Goal: Information Seeking & Learning: Learn about a topic

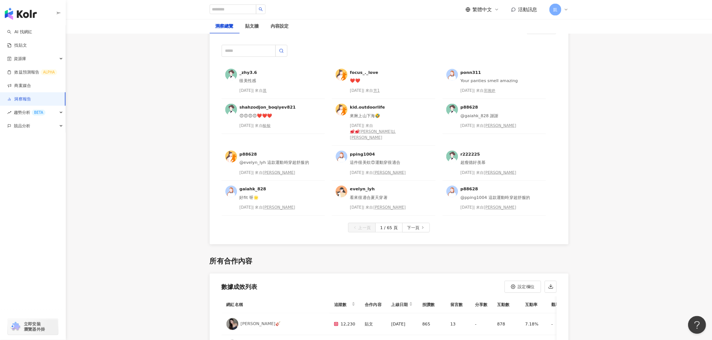
scroll to position [1916, 0]
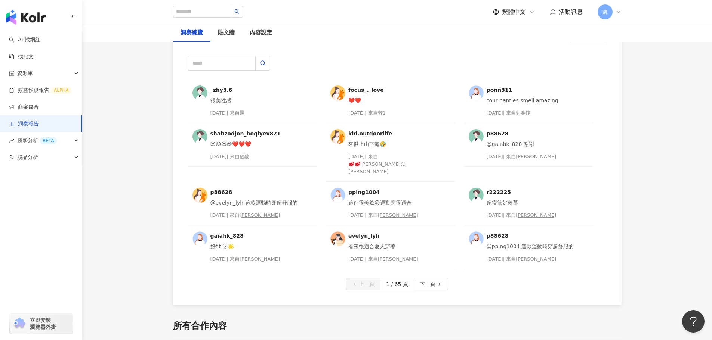
click at [422, 279] on span "下一頁" at bounding box center [428, 285] width 16 height 12
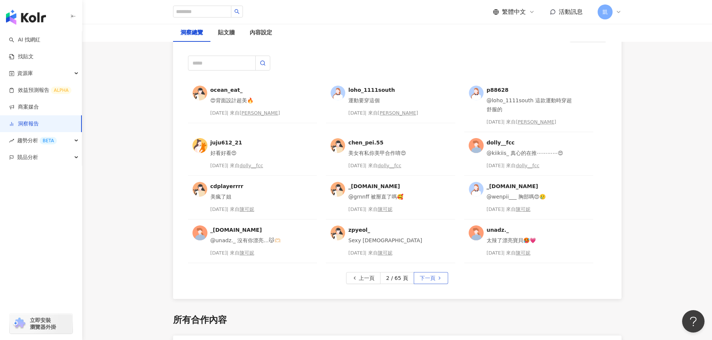
click at [428, 280] on span "下一頁" at bounding box center [428, 279] width 16 height 12
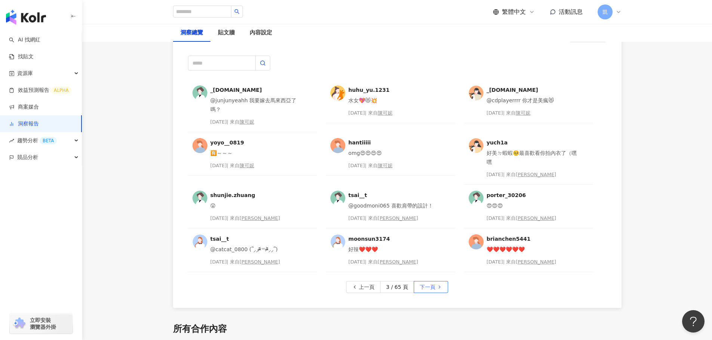
click at [426, 288] on span "下一頁" at bounding box center [428, 288] width 16 height 12
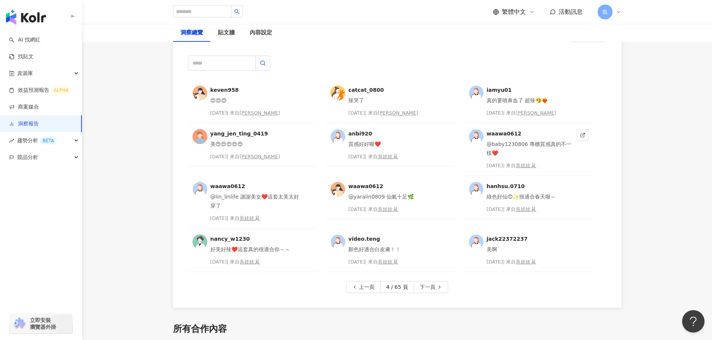
click at [534, 146] on div "@baby1230806 專櫃質感真的不一樣❤️" at bounding box center [530, 149] width 87 height 18
click at [524, 165] on div "吳娃娃🐰" at bounding box center [526, 165] width 21 height 7
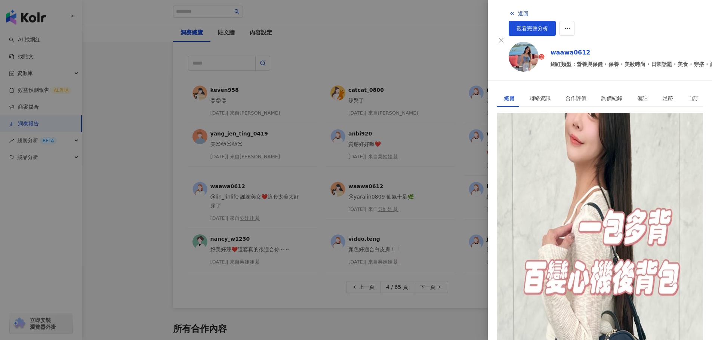
click at [433, 33] on div at bounding box center [356, 170] width 712 height 340
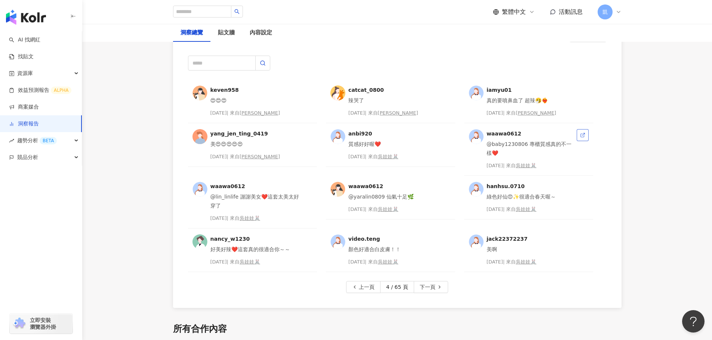
click at [579, 138] on link at bounding box center [583, 135] width 12 height 12
click at [441, 286] on button "下一頁" at bounding box center [431, 287] width 34 height 12
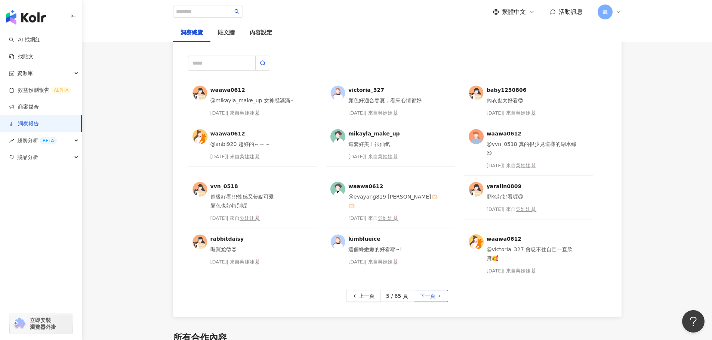
click at [425, 294] on span "下一頁" at bounding box center [428, 297] width 16 height 12
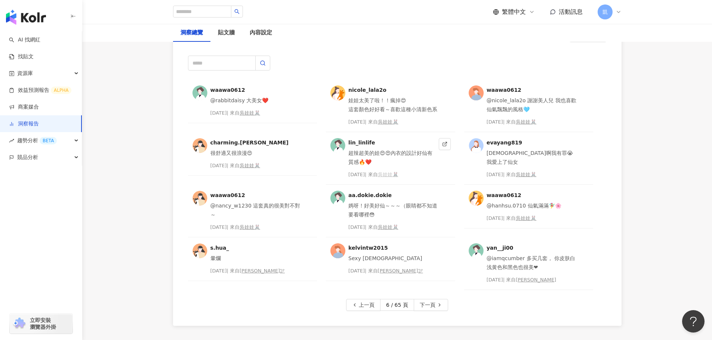
click at [390, 174] on div "吳娃娃🐰" at bounding box center [388, 174] width 21 height 7
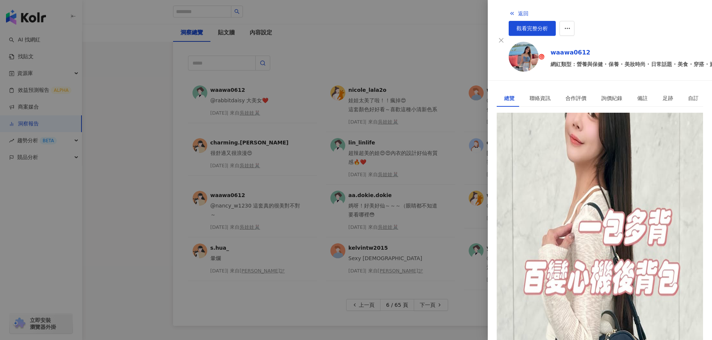
click at [330, 71] on div at bounding box center [356, 170] width 712 height 340
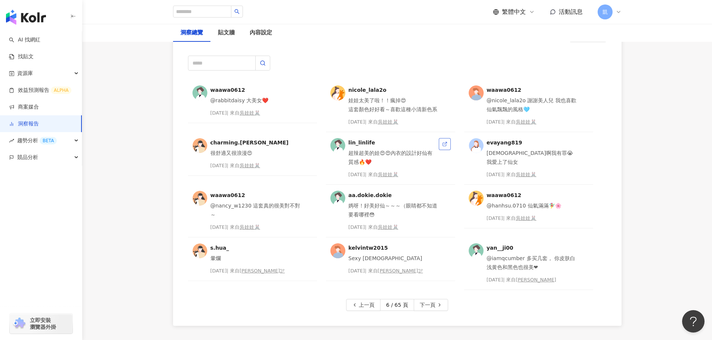
click at [444, 147] on span at bounding box center [444, 144] width 5 height 6
click at [431, 306] on span "下一頁" at bounding box center [428, 306] width 16 height 12
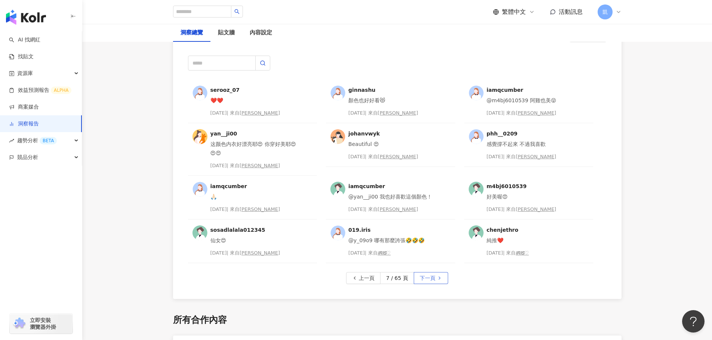
click at [430, 283] on span "下一頁" at bounding box center [428, 279] width 16 height 12
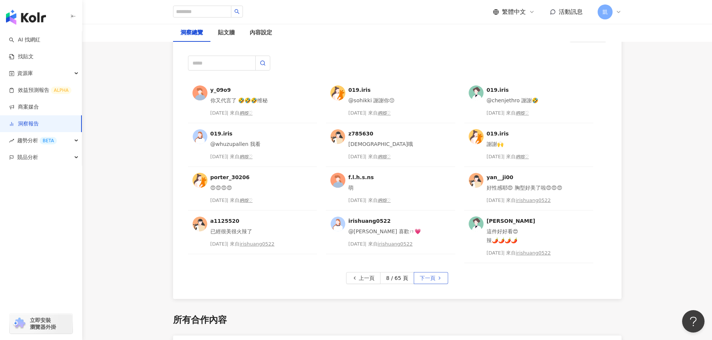
click at [441, 277] on button "下一頁" at bounding box center [431, 278] width 34 height 12
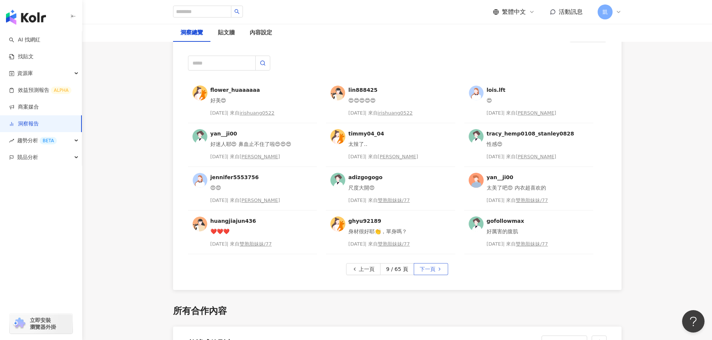
click at [440, 273] on button "下一頁" at bounding box center [431, 269] width 34 height 12
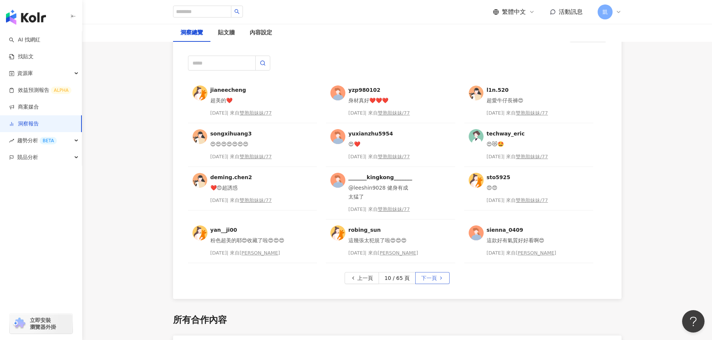
click at [433, 278] on span "下一頁" at bounding box center [429, 279] width 16 height 12
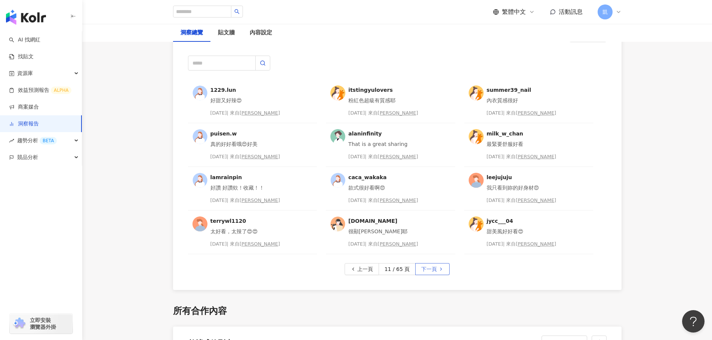
click at [435, 269] on span "下一頁" at bounding box center [429, 270] width 16 height 12
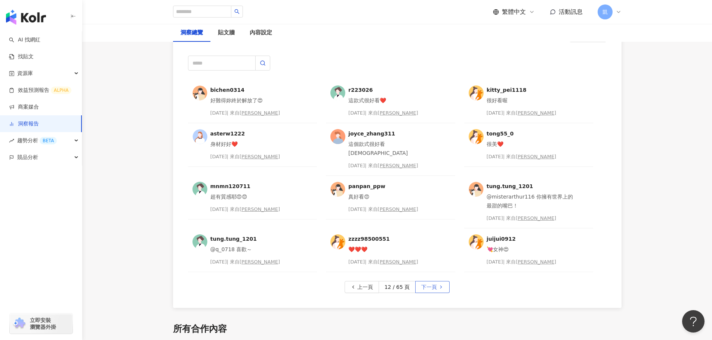
click at [437, 281] on button "下一頁" at bounding box center [432, 287] width 34 height 12
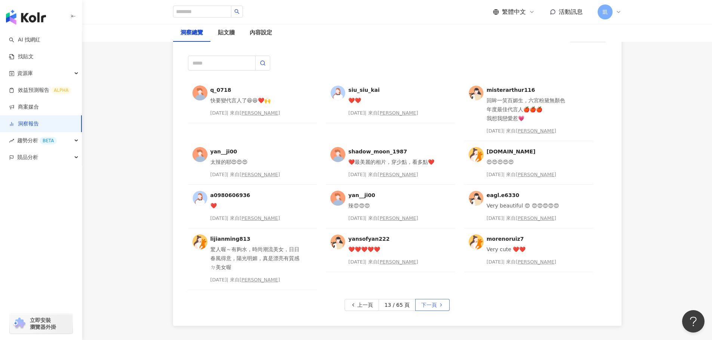
click at [432, 307] on span "下一頁" at bounding box center [429, 306] width 16 height 12
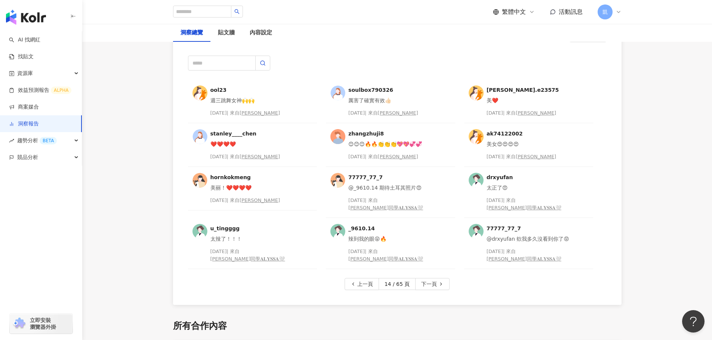
click at [425, 279] on span "下一頁" at bounding box center [429, 285] width 16 height 12
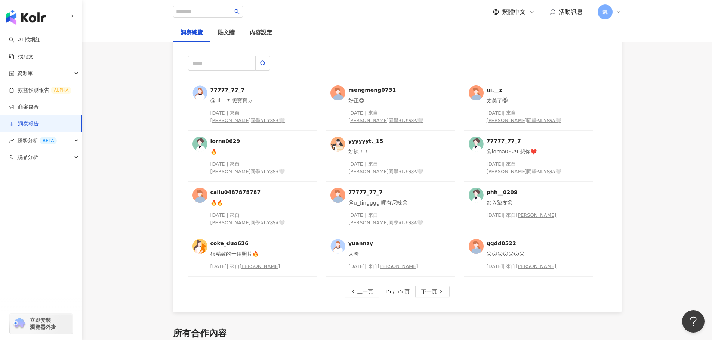
click at [425, 286] on span "下一頁" at bounding box center [429, 292] width 16 height 12
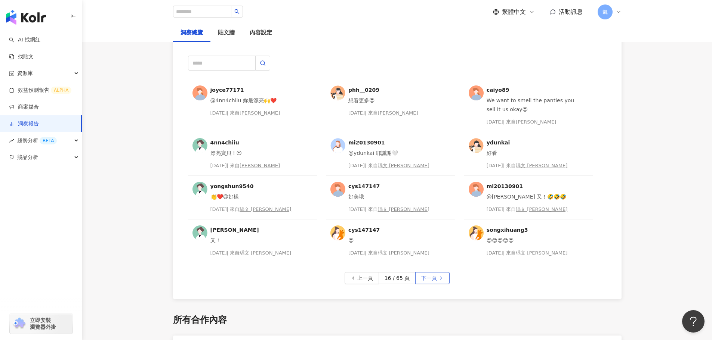
click at [434, 276] on span "下一頁" at bounding box center [429, 279] width 16 height 12
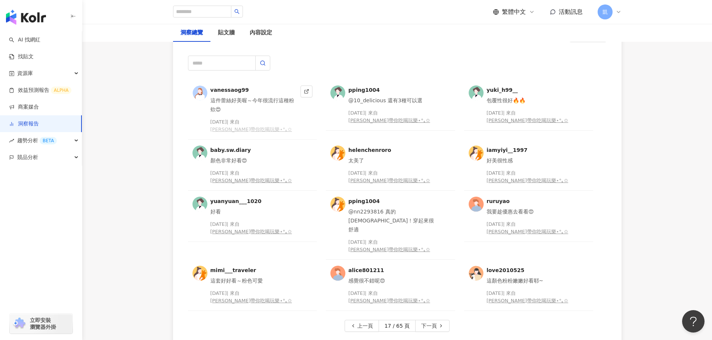
click at [269, 126] on div "[PERSON_NAME]帶你吃喝玩樂⋆°｡✩" at bounding box center [251, 129] width 82 height 7
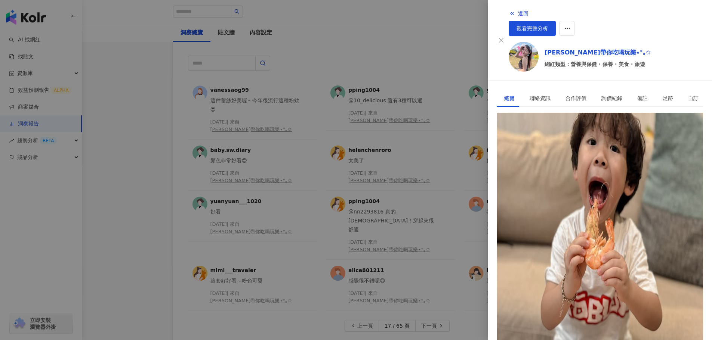
click at [349, 50] on div at bounding box center [356, 170] width 712 height 340
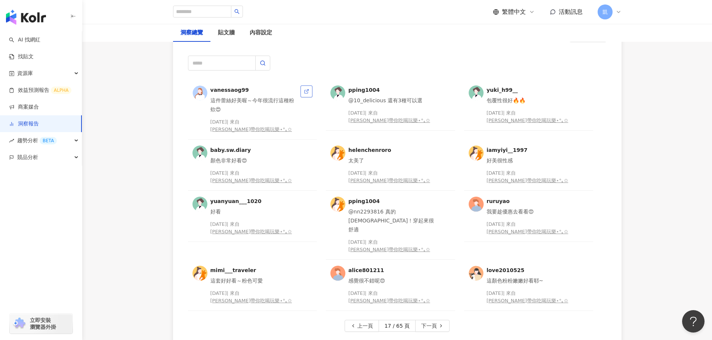
click at [303, 92] on link at bounding box center [306, 92] width 12 height 12
click at [436, 320] on button "下一頁" at bounding box center [432, 326] width 34 height 12
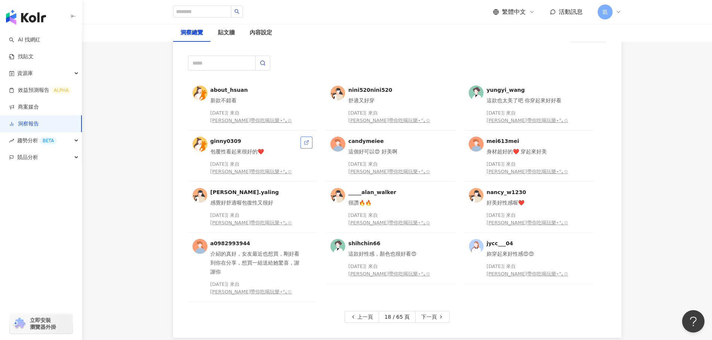
click at [307, 140] on icon at bounding box center [306, 142] width 5 height 5
click at [306, 243] on icon at bounding box center [306, 245] width 5 height 5
click at [427, 312] on span "下一頁" at bounding box center [429, 318] width 16 height 12
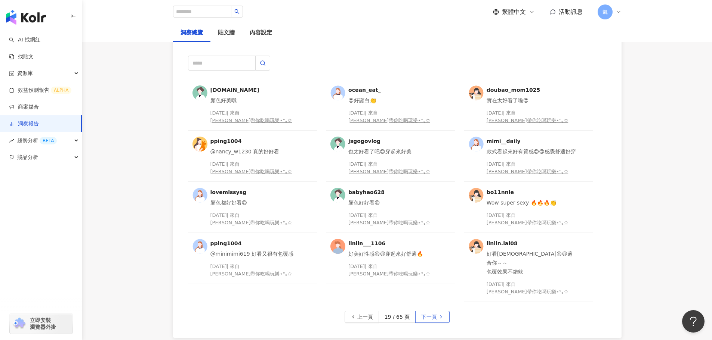
click at [424, 312] on span "下一頁" at bounding box center [429, 318] width 16 height 12
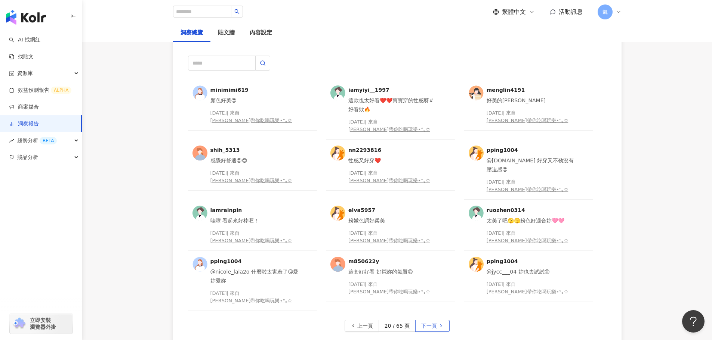
click at [424, 321] on span "下一頁" at bounding box center [429, 327] width 16 height 12
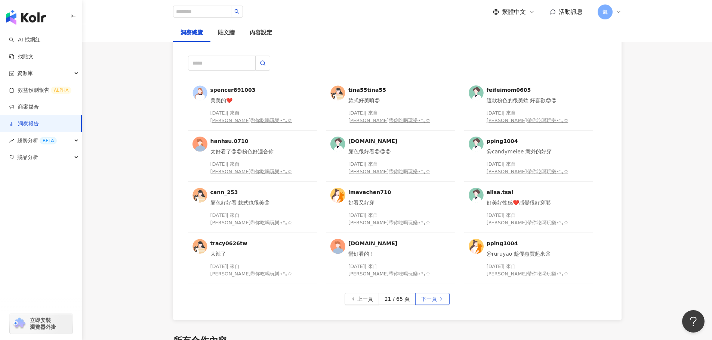
click at [437, 293] on button "下一頁" at bounding box center [432, 299] width 34 height 12
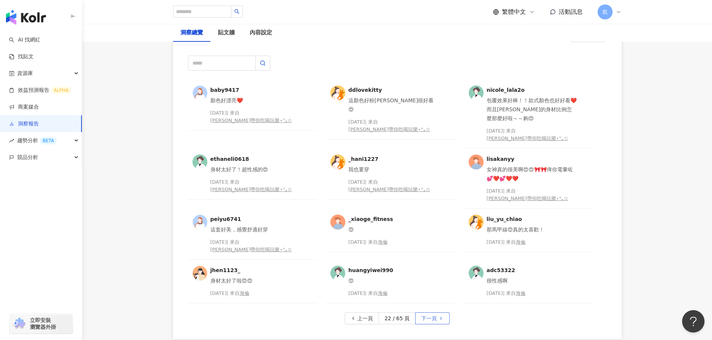
click at [421, 313] on span "下一頁" at bounding box center [429, 319] width 16 height 12
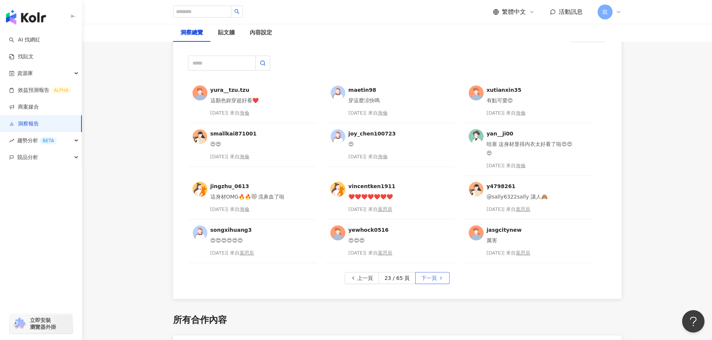
click at [432, 282] on span "下一頁" at bounding box center [429, 279] width 16 height 12
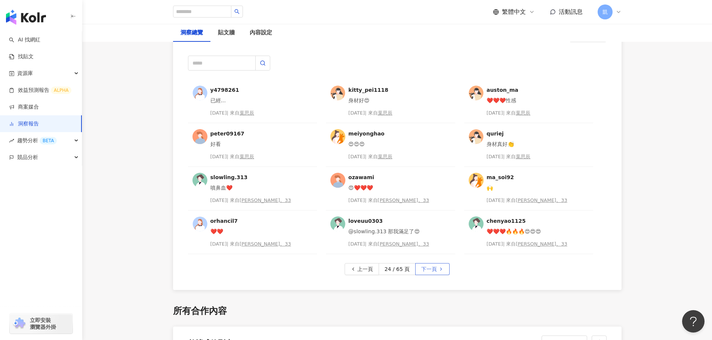
click at [436, 267] on button "下一頁" at bounding box center [432, 269] width 34 height 12
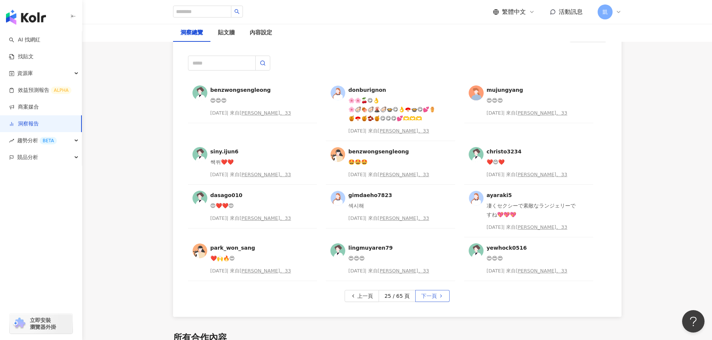
click at [425, 301] on span "下一頁" at bounding box center [429, 297] width 16 height 12
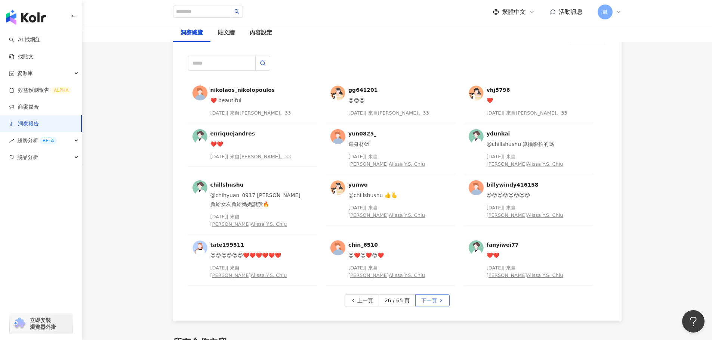
click at [432, 295] on span "下一頁" at bounding box center [429, 301] width 16 height 12
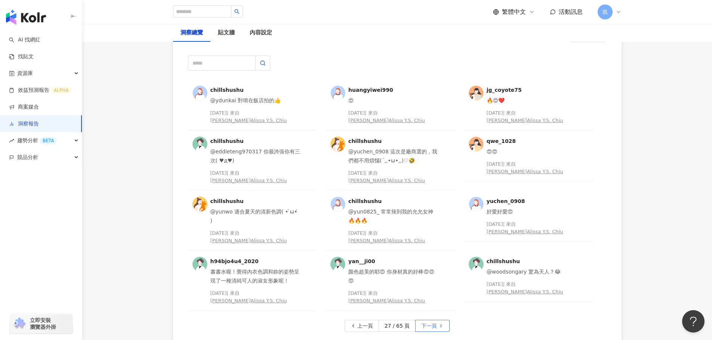
click at [435, 321] on span "下一頁" at bounding box center [429, 327] width 16 height 12
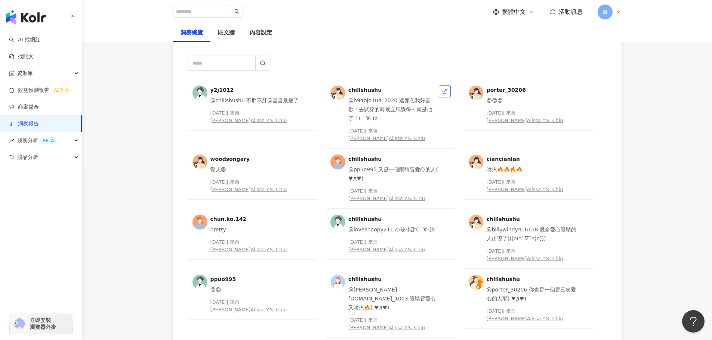
click at [447, 92] on icon at bounding box center [444, 91] width 5 height 5
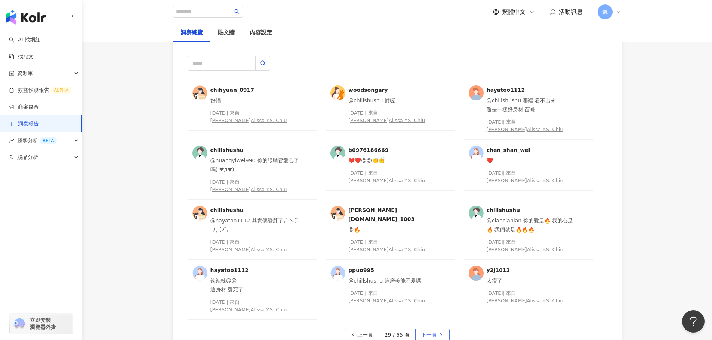
click at [432, 330] on span "下一頁" at bounding box center [429, 336] width 16 height 12
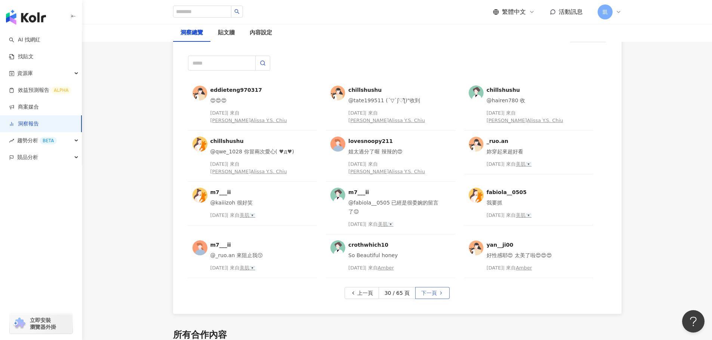
click at [432, 288] on span "下一頁" at bounding box center [429, 294] width 16 height 12
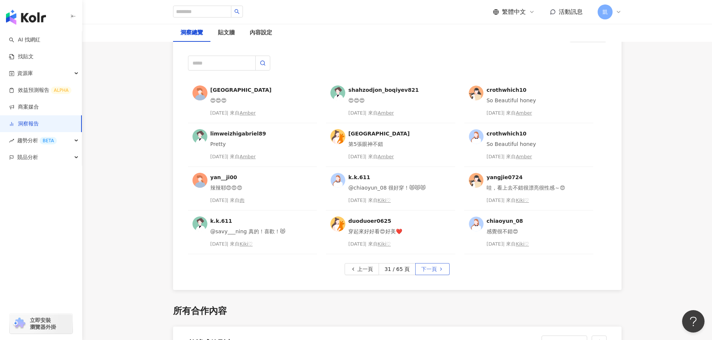
click at [433, 275] on span "下一頁" at bounding box center [429, 270] width 16 height 12
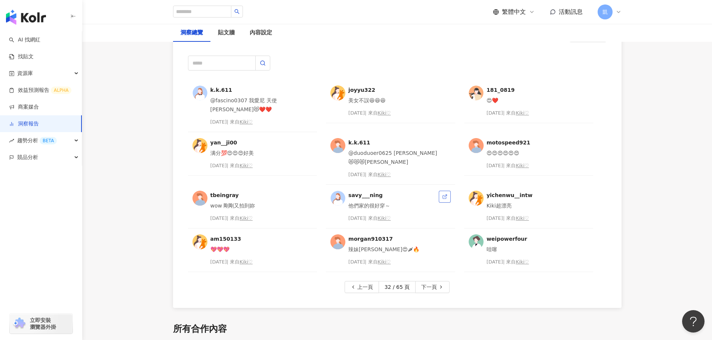
click at [440, 191] on link at bounding box center [445, 197] width 12 height 12
click at [424, 282] on span "下一頁" at bounding box center [429, 288] width 16 height 12
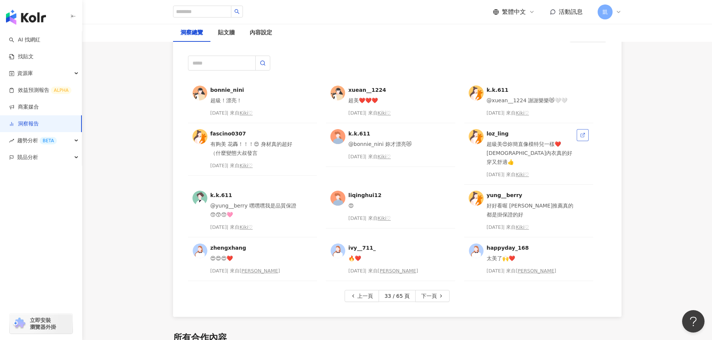
click at [583, 134] on icon at bounding box center [582, 135] width 5 height 5
click at [437, 292] on button "下一頁" at bounding box center [432, 296] width 34 height 12
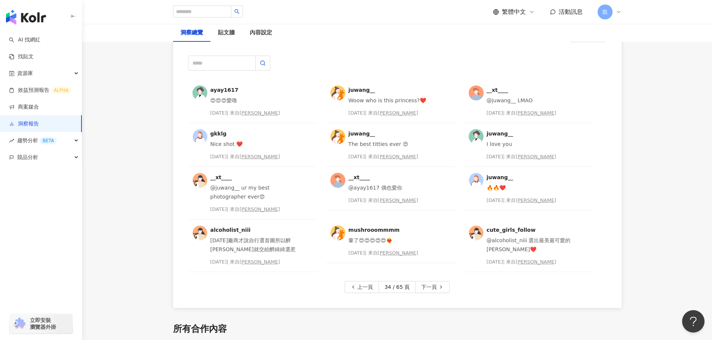
click at [437, 292] on button "下一頁" at bounding box center [432, 287] width 34 height 12
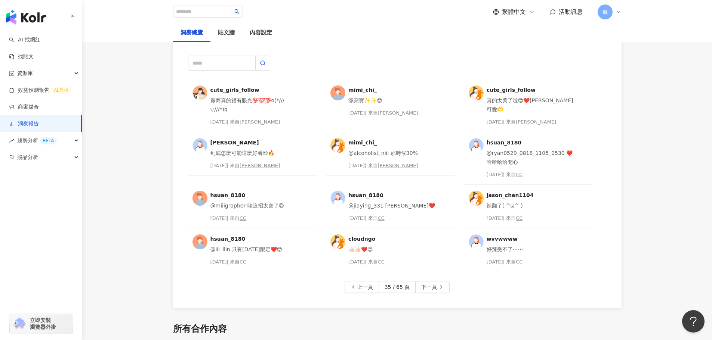
click at [437, 292] on button "下一頁" at bounding box center [432, 287] width 34 height 12
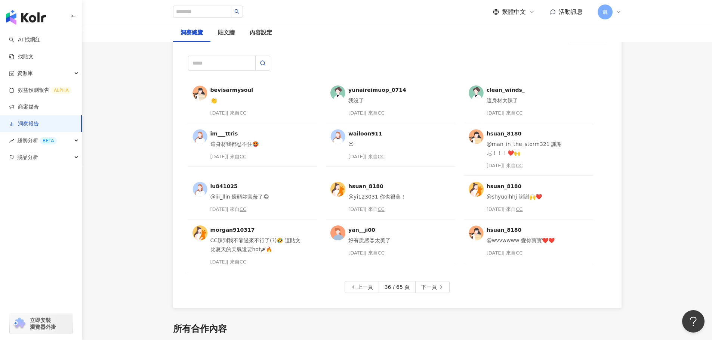
click at [437, 292] on button "下一頁" at bounding box center [432, 287] width 34 height 12
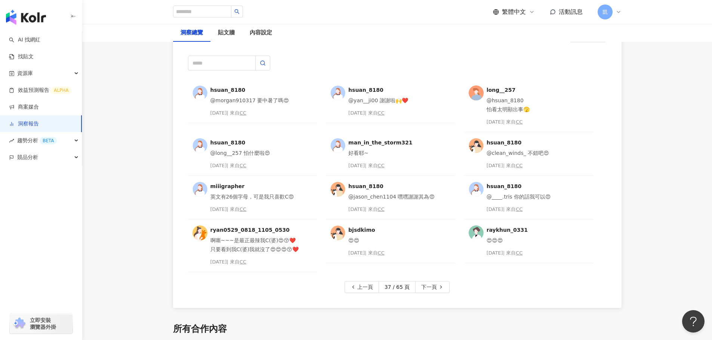
click at [437, 292] on button "下一頁" at bounding box center [432, 287] width 34 height 12
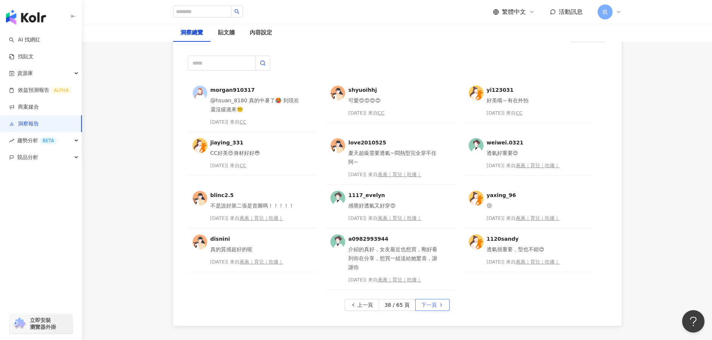
click at [442, 305] on icon "button" at bounding box center [440, 305] width 5 height 5
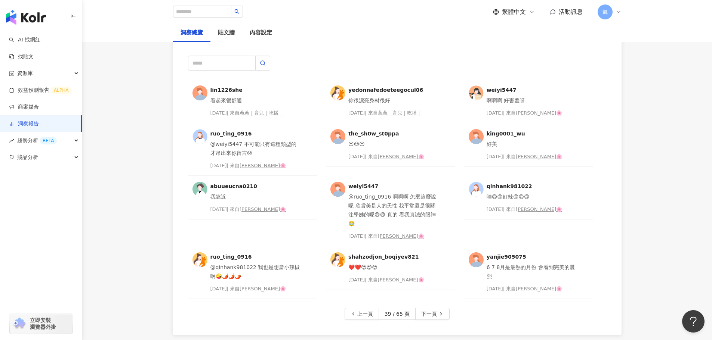
click at [442, 312] on icon "button" at bounding box center [440, 314] width 5 height 5
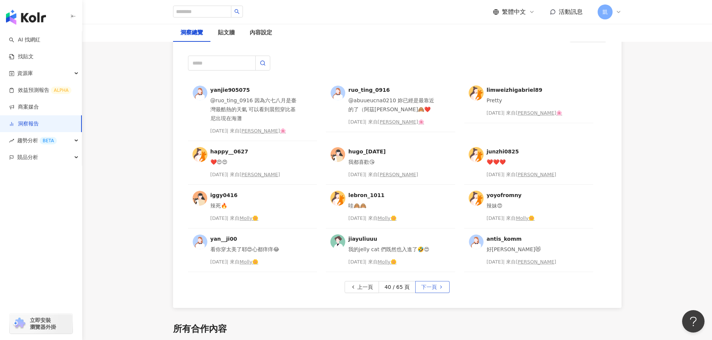
click at [439, 289] on icon "button" at bounding box center [440, 287] width 5 height 5
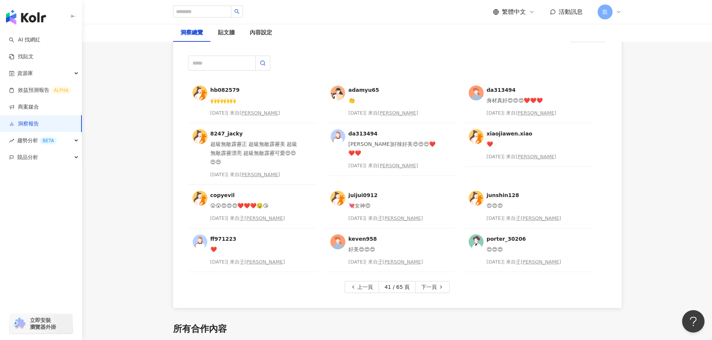
click at [439, 289] on icon "button" at bounding box center [440, 287] width 5 height 5
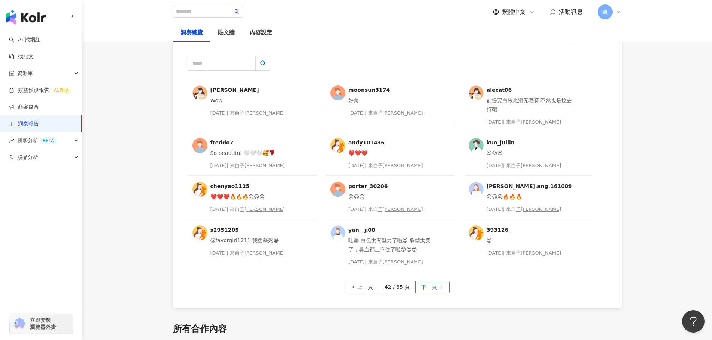
click at [440, 291] on button "下一頁" at bounding box center [432, 287] width 34 height 12
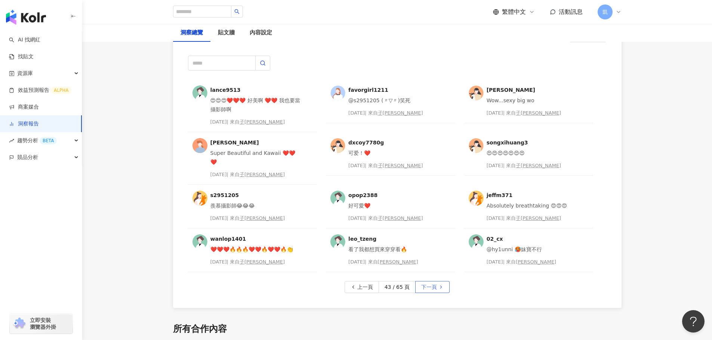
click at [442, 288] on button "下一頁" at bounding box center [432, 287] width 34 height 12
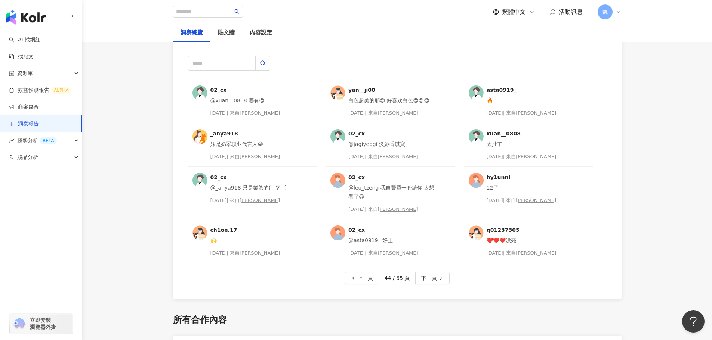
click at [442, 288] on div "02_cx @xuan__0808 哪有😍 [DATE] | 來自 [PERSON_NAME] yan__ji00 白色超美的耶😍 好喜欢白色😍😍😍 [DAT…" at bounding box center [397, 173] width 448 height 253
click at [434, 280] on span "下一頁" at bounding box center [429, 279] width 16 height 12
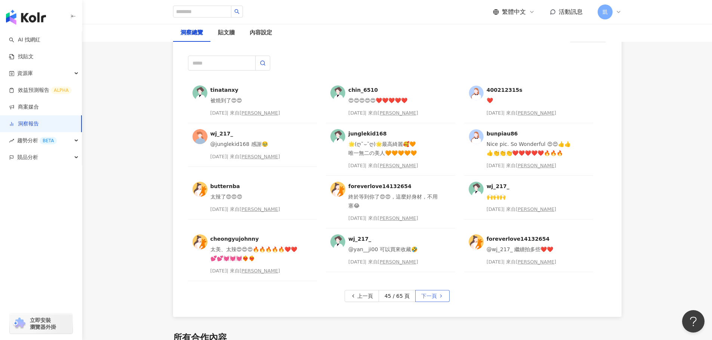
click at [434, 291] on span "下一頁" at bounding box center [429, 297] width 16 height 12
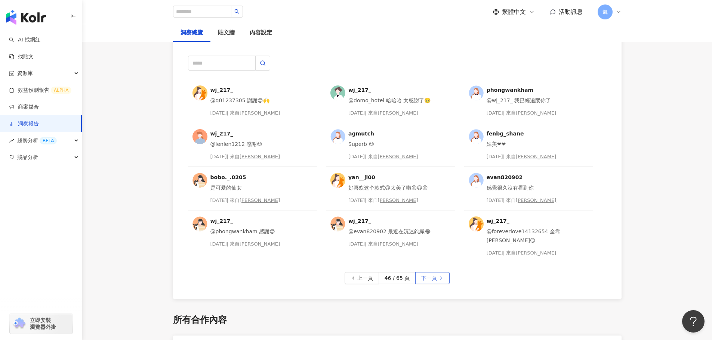
click at [427, 280] on span "下一頁" at bounding box center [429, 279] width 16 height 12
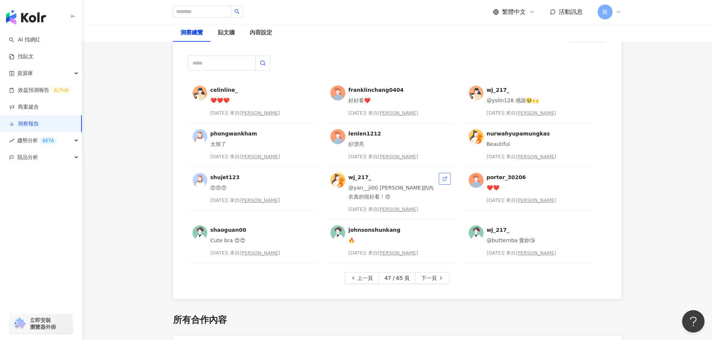
click at [441, 175] on link at bounding box center [445, 179] width 12 height 12
click at [441, 280] on polyline "button" at bounding box center [441, 278] width 1 height 3
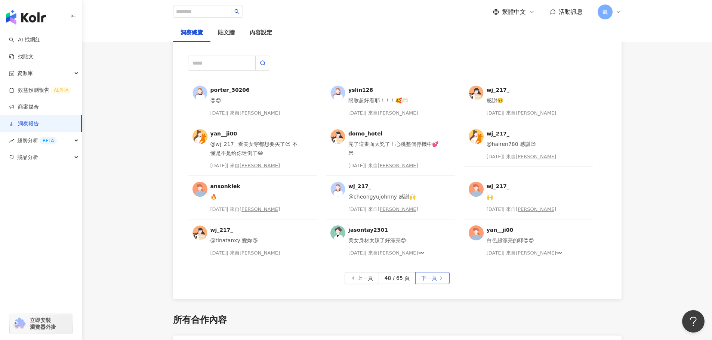
click at [439, 279] on icon "button" at bounding box center [440, 278] width 5 height 5
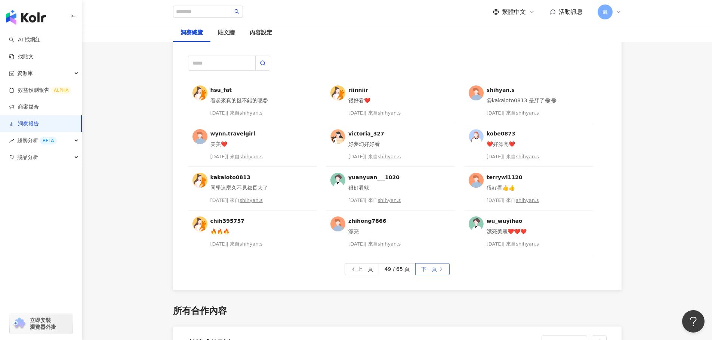
click at [437, 272] on button "下一頁" at bounding box center [432, 269] width 34 height 12
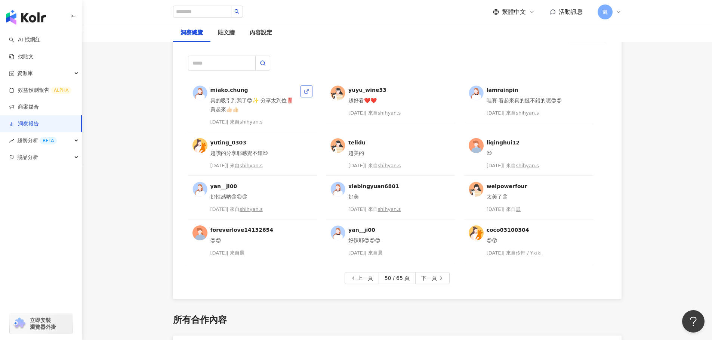
click at [304, 93] on icon at bounding box center [306, 91] width 5 height 5
